Goal: Transaction & Acquisition: Download file/media

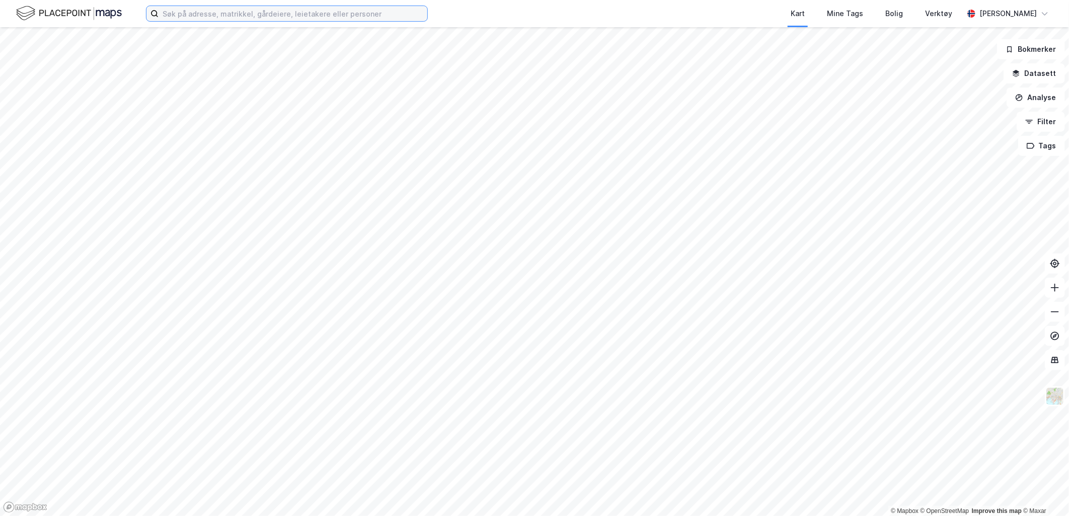
click at [307, 14] on input at bounding box center [292, 13] width 269 height 15
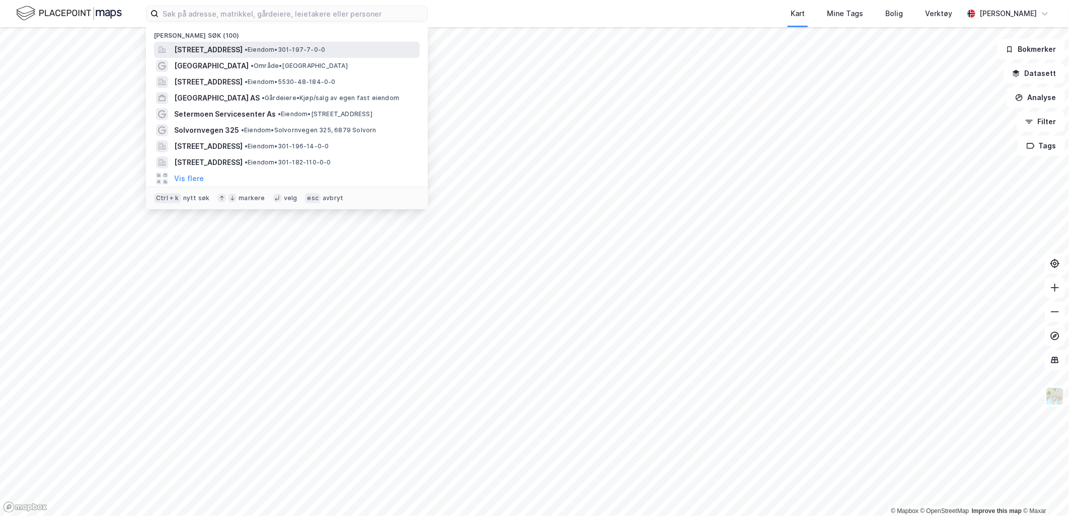
click at [243, 47] on span "[STREET_ADDRESS]" at bounding box center [208, 50] width 68 height 12
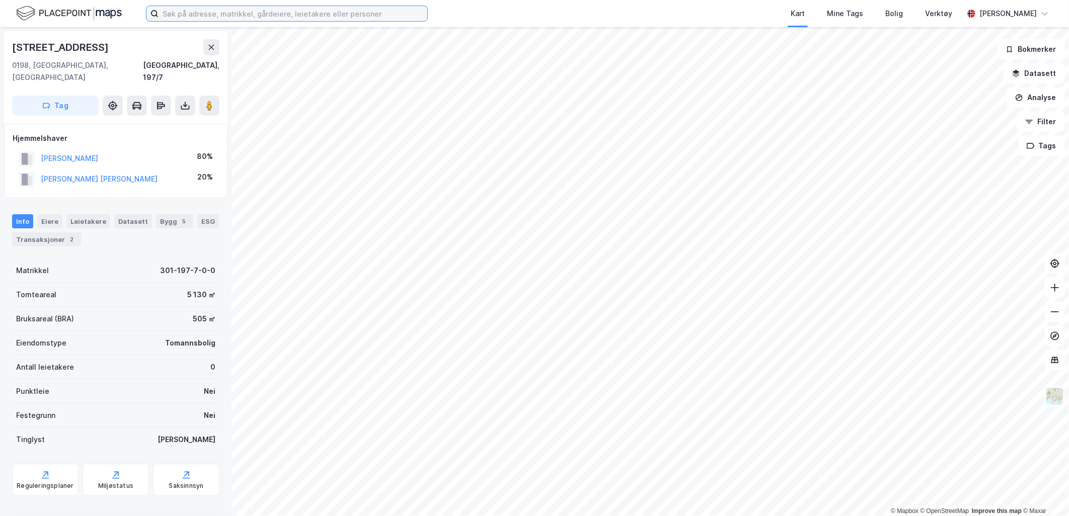
click at [237, 11] on input at bounding box center [292, 13] width 269 height 15
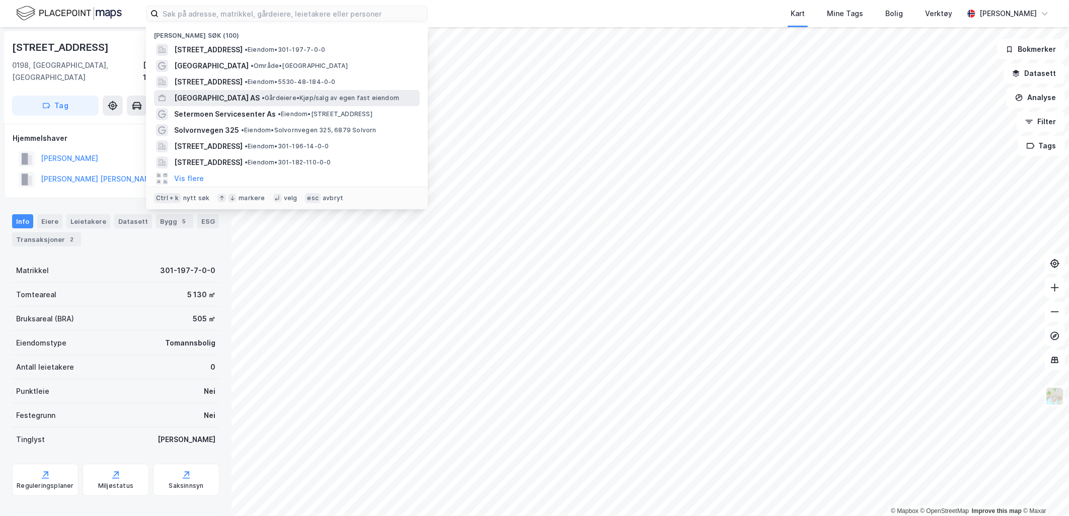
click at [244, 101] on span "[GEOGRAPHIC_DATA] AS" at bounding box center [217, 98] width 86 height 12
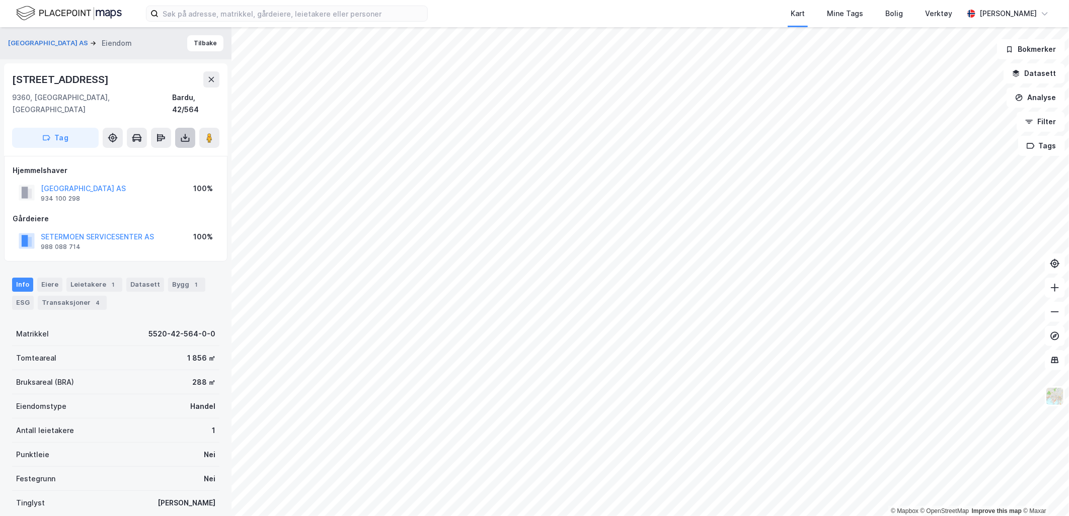
click at [184, 133] on icon at bounding box center [185, 138] width 10 height 10
click at [182, 150] on div "Last ned grunnbok" at bounding box center [141, 158] width 107 height 16
